Goal: Task Accomplishment & Management: Manage account settings

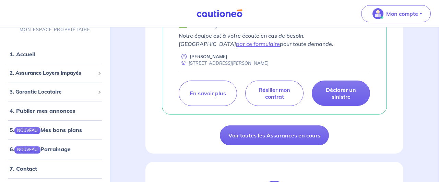
scroll to position [150, 0]
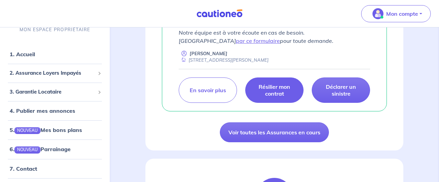
click at [276, 97] on p "Résilier mon contrat" at bounding box center [274, 90] width 41 height 14
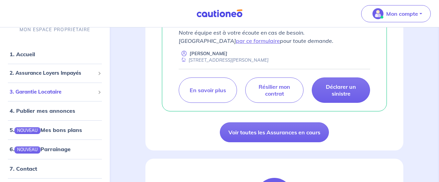
click at [98, 91] on span at bounding box center [99, 92] width 2 height 8
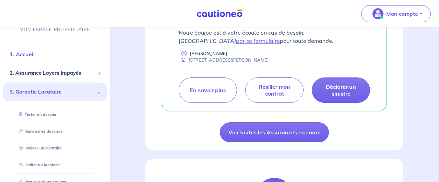
click at [29, 52] on link "1. Accueil" at bounding box center [22, 54] width 25 height 7
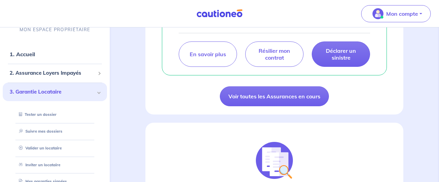
scroll to position [180, 0]
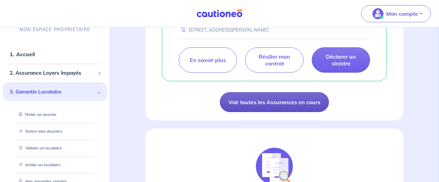
click at [253, 106] on link "Voir toutes les Assurances en cours" at bounding box center [274, 102] width 109 height 20
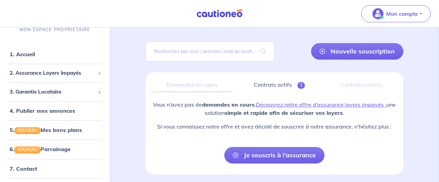
scroll to position [38, 0]
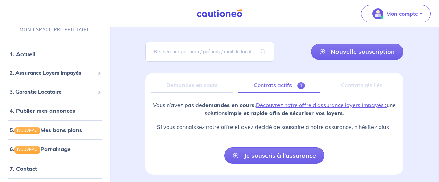
click at [300, 86] on span "1" at bounding box center [301, 85] width 8 height 7
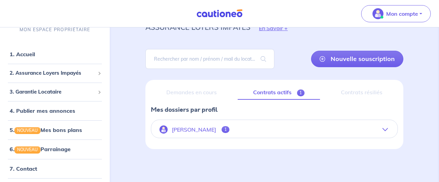
scroll to position [47, 0]
click at [383, 127] on icon "button" at bounding box center [384, 129] width 5 height 5
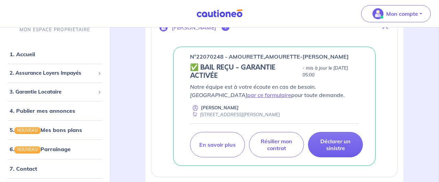
scroll to position [132, 0]
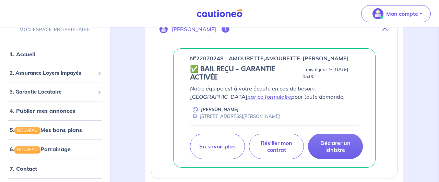
drag, startPoint x: 261, startPoint y: 131, endPoint x: 286, endPoint y: 127, distance: 25.6
click at [286, 127] on div "Déclarer un sinistre [PERSON_NAME] mon contrat En savoir plus" at bounding box center [274, 142] width 169 height 34
